Goal: Transaction & Acquisition: Book appointment/travel/reservation

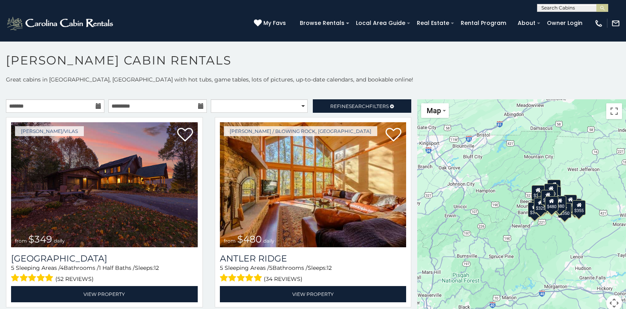
click at [611, 84] on div "**********" at bounding box center [313, 198] width 626 height 245
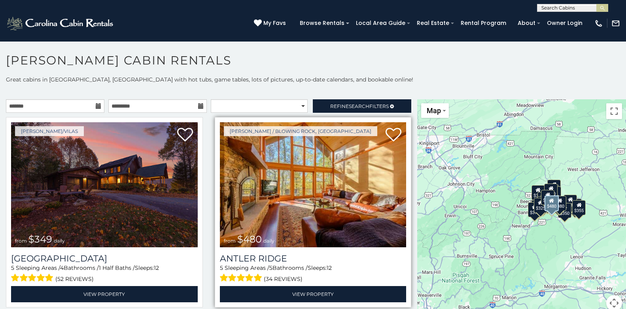
click at [314, 157] on img at bounding box center [313, 184] width 187 height 125
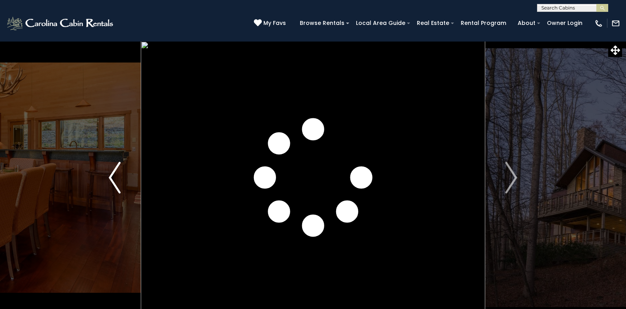
click at [127, 292] on button "Previous" at bounding box center [115, 177] width 52 height 273
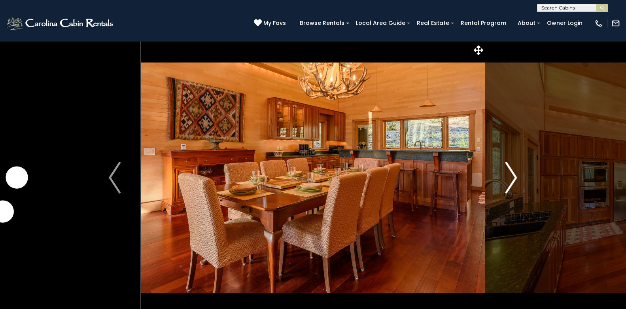
click at [515, 178] on img "Next" at bounding box center [511, 178] width 12 height 32
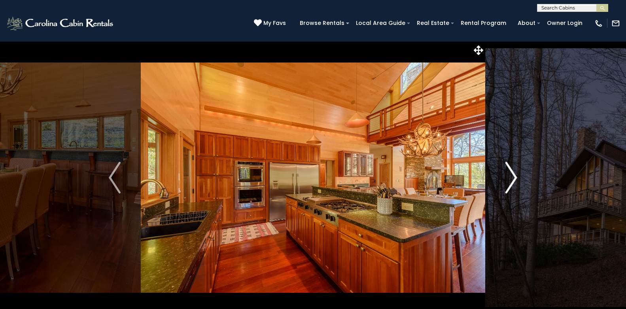
click at [515, 178] on img "Next" at bounding box center [511, 178] width 12 height 32
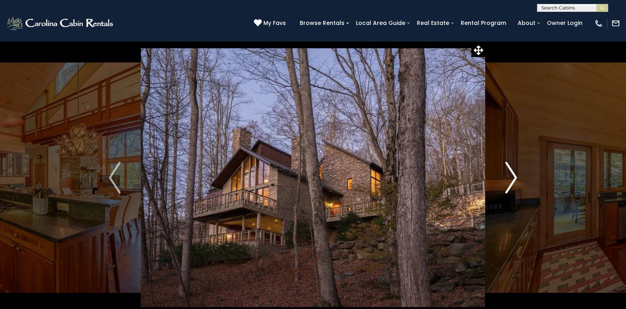
click at [515, 178] on img "Next" at bounding box center [511, 178] width 12 height 32
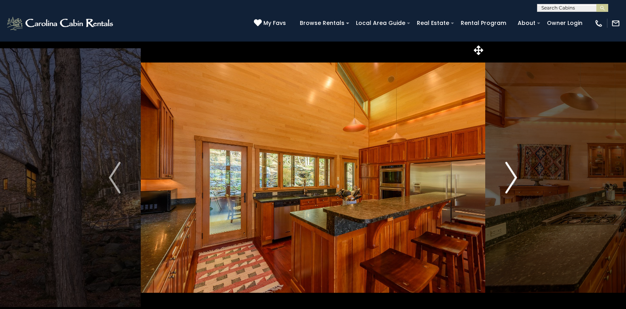
click at [515, 178] on img "Next" at bounding box center [511, 178] width 12 height 32
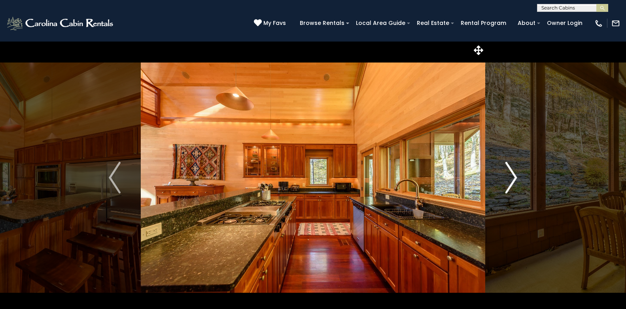
click at [515, 178] on img "Next" at bounding box center [511, 178] width 12 height 32
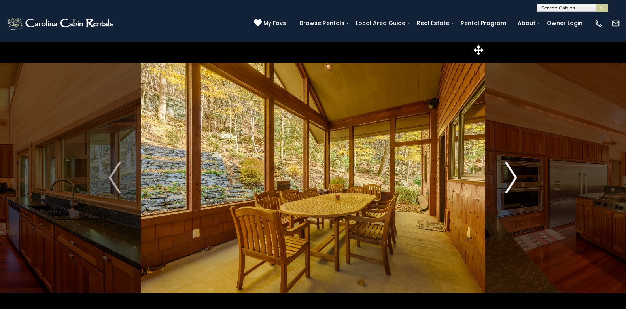
click at [515, 178] on img "Next" at bounding box center [511, 178] width 12 height 32
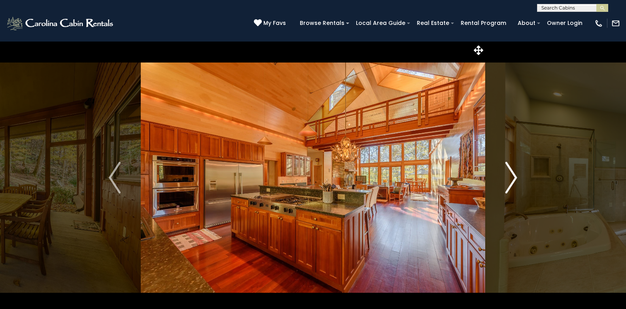
click at [515, 178] on img "Next" at bounding box center [511, 178] width 12 height 32
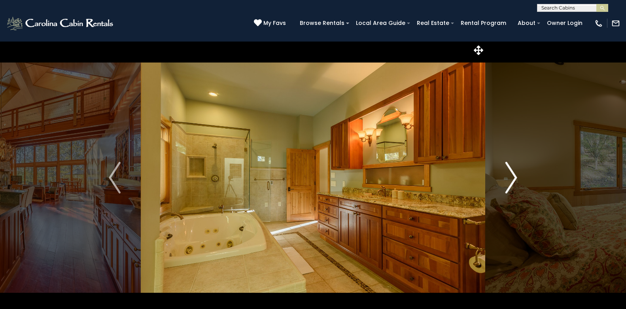
click at [515, 178] on img "Next" at bounding box center [511, 178] width 12 height 32
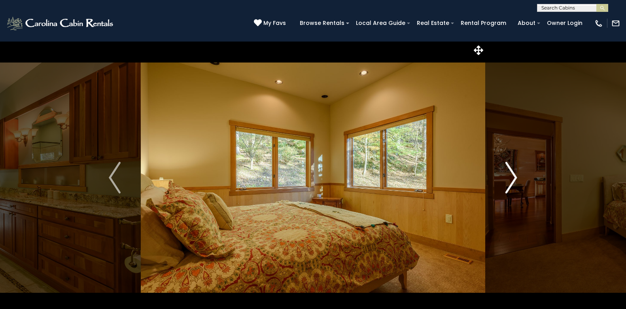
click at [515, 178] on img "Next" at bounding box center [511, 178] width 12 height 32
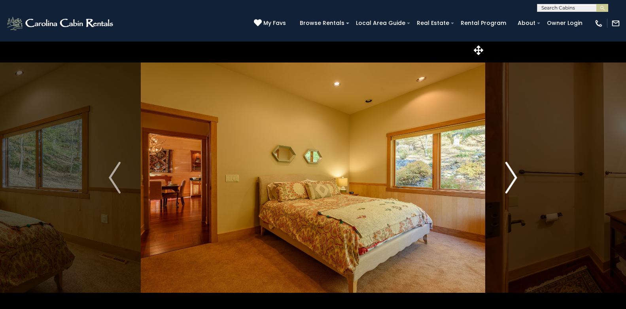
click at [515, 178] on img "Next" at bounding box center [511, 178] width 12 height 32
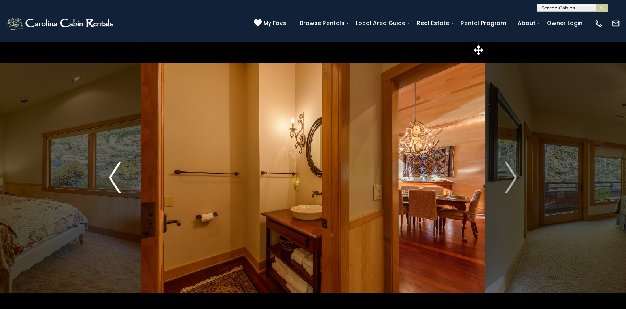
click at [110, 177] on img "Previous" at bounding box center [115, 178] width 12 height 32
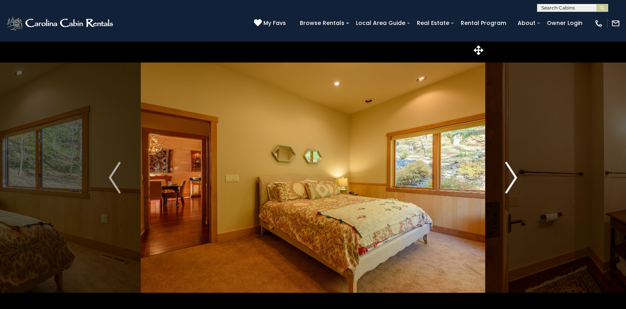
click at [517, 174] on img "Next" at bounding box center [511, 178] width 12 height 32
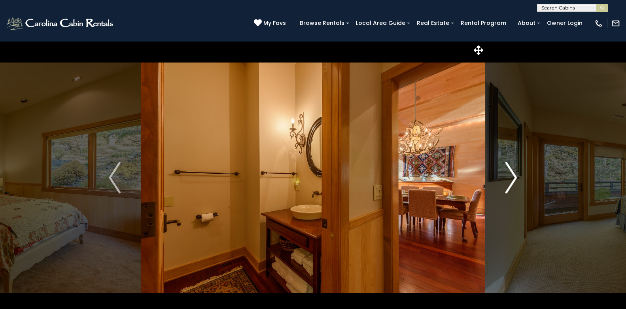
click at [515, 177] on img "Next" at bounding box center [511, 178] width 12 height 32
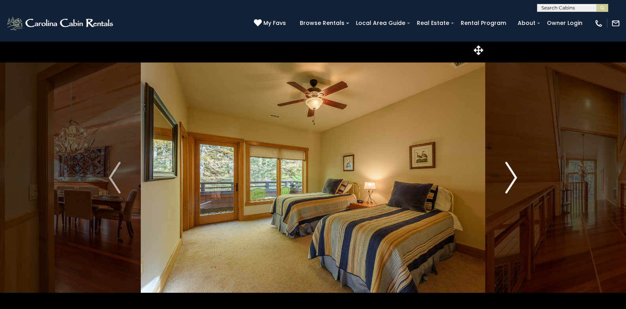
click at [515, 177] on img "Next" at bounding box center [511, 178] width 12 height 32
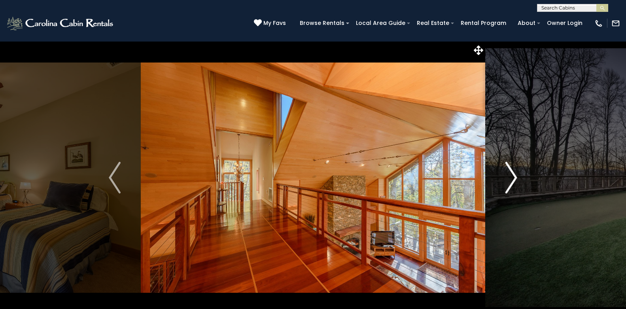
click at [515, 177] on img "Next" at bounding box center [511, 178] width 12 height 32
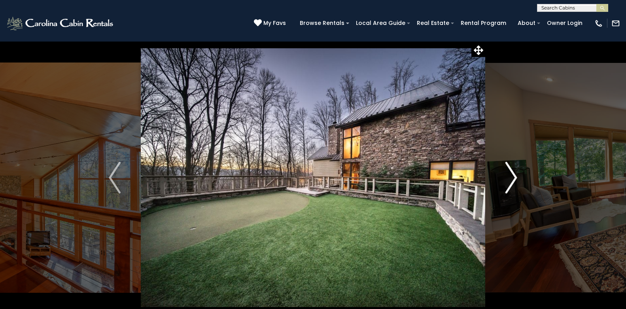
click at [515, 177] on img "Next" at bounding box center [511, 178] width 12 height 32
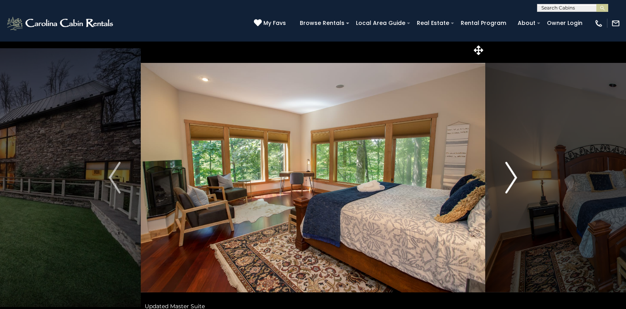
click at [515, 177] on img "Next" at bounding box center [511, 178] width 12 height 32
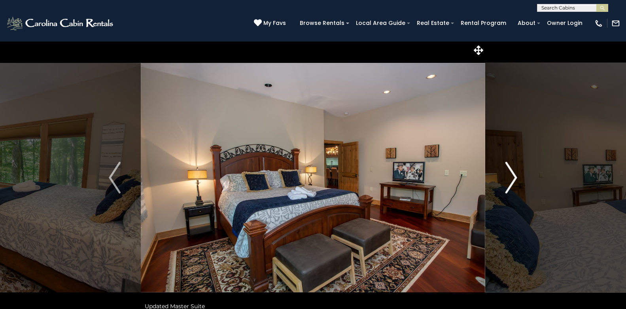
click at [515, 176] on img "Next" at bounding box center [511, 178] width 12 height 32
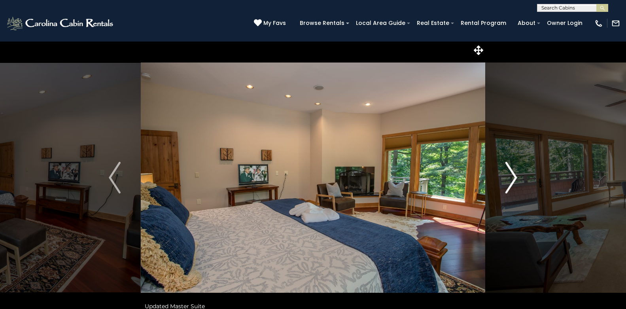
click at [515, 176] on img "Next" at bounding box center [511, 178] width 12 height 32
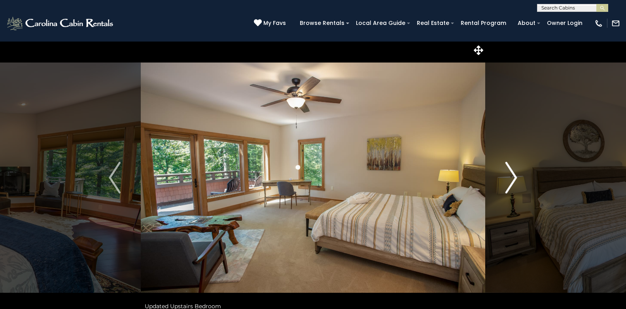
click at [515, 176] on img "Next" at bounding box center [511, 178] width 12 height 32
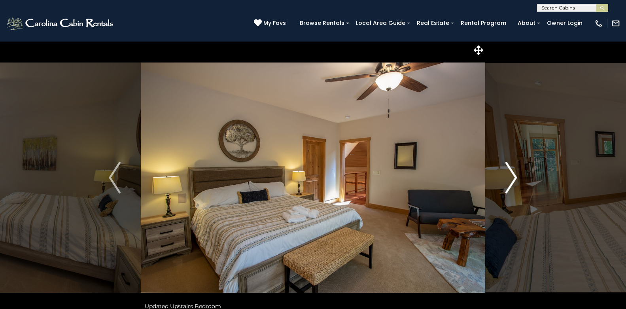
click at [515, 176] on img "Next" at bounding box center [511, 178] width 12 height 32
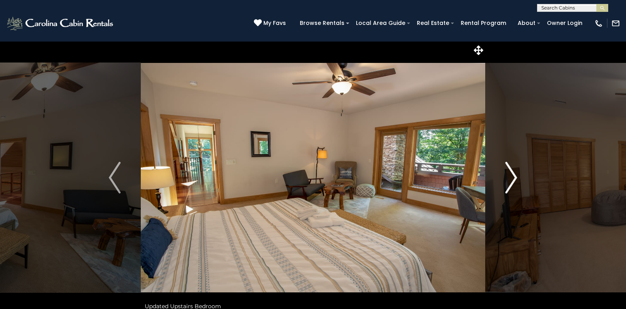
click at [515, 176] on img "Next" at bounding box center [511, 178] width 12 height 32
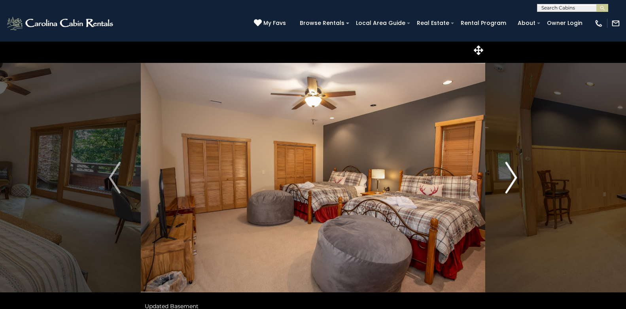
click at [515, 176] on img "Next" at bounding box center [511, 178] width 12 height 32
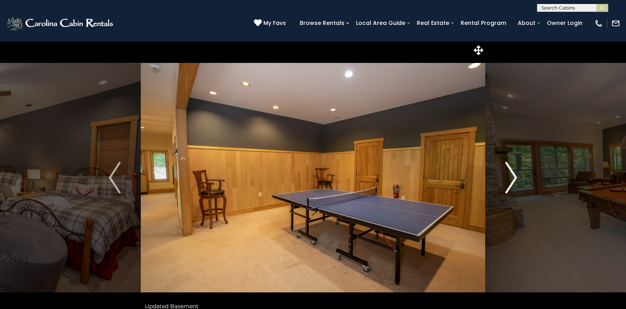
click at [515, 176] on img "Next" at bounding box center [511, 178] width 12 height 32
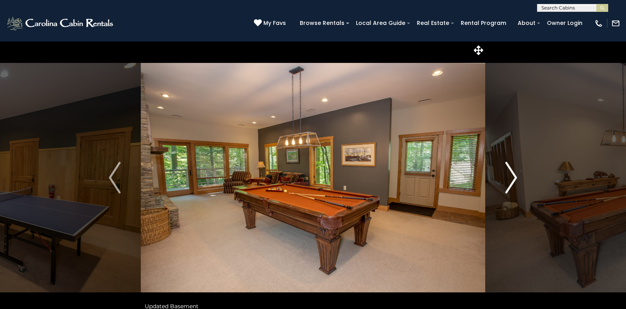
click at [515, 176] on img "Next" at bounding box center [511, 178] width 12 height 32
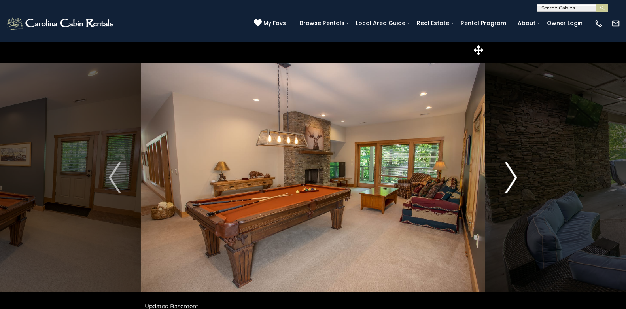
click at [515, 176] on img "Next" at bounding box center [511, 178] width 12 height 32
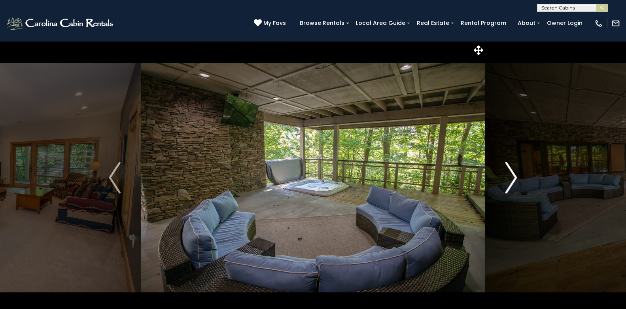
click at [485, 41] on button "Next" at bounding box center [511, 177] width 52 height 273
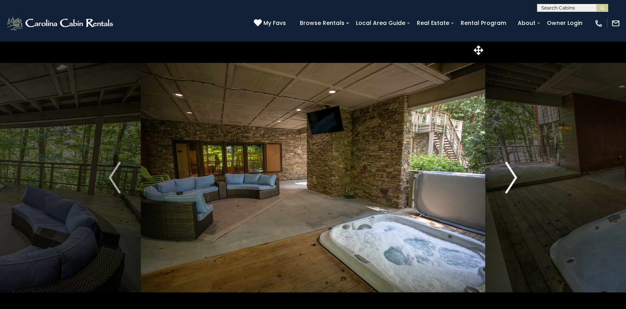
click at [514, 177] on img "Next" at bounding box center [511, 178] width 12 height 32
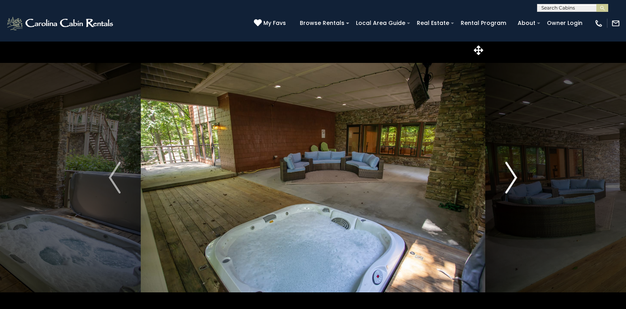
click at [514, 177] on img "Next" at bounding box center [511, 178] width 12 height 32
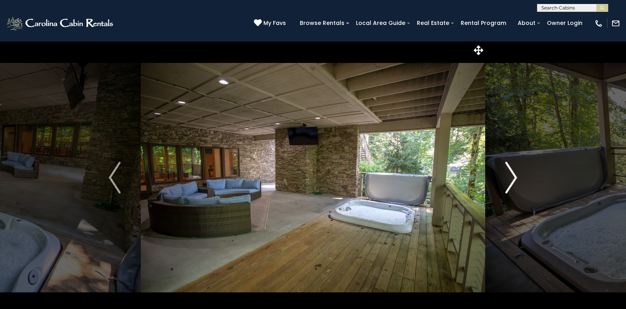
click at [514, 177] on img "Next" at bounding box center [511, 178] width 12 height 32
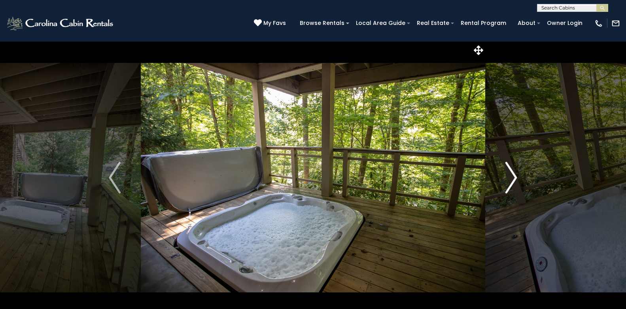
click at [514, 177] on img "Next" at bounding box center [511, 178] width 12 height 32
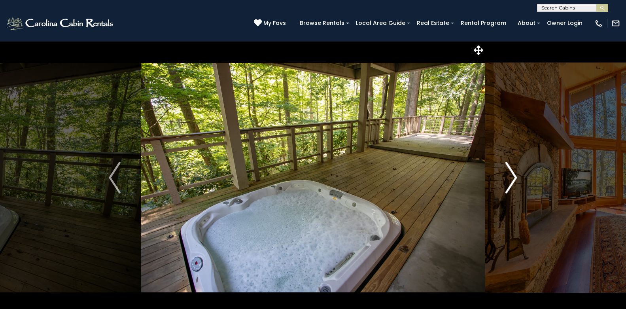
click at [514, 177] on img "Next" at bounding box center [511, 178] width 12 height 32
